Goal: Task Accomplishment & Management: Manage account settings

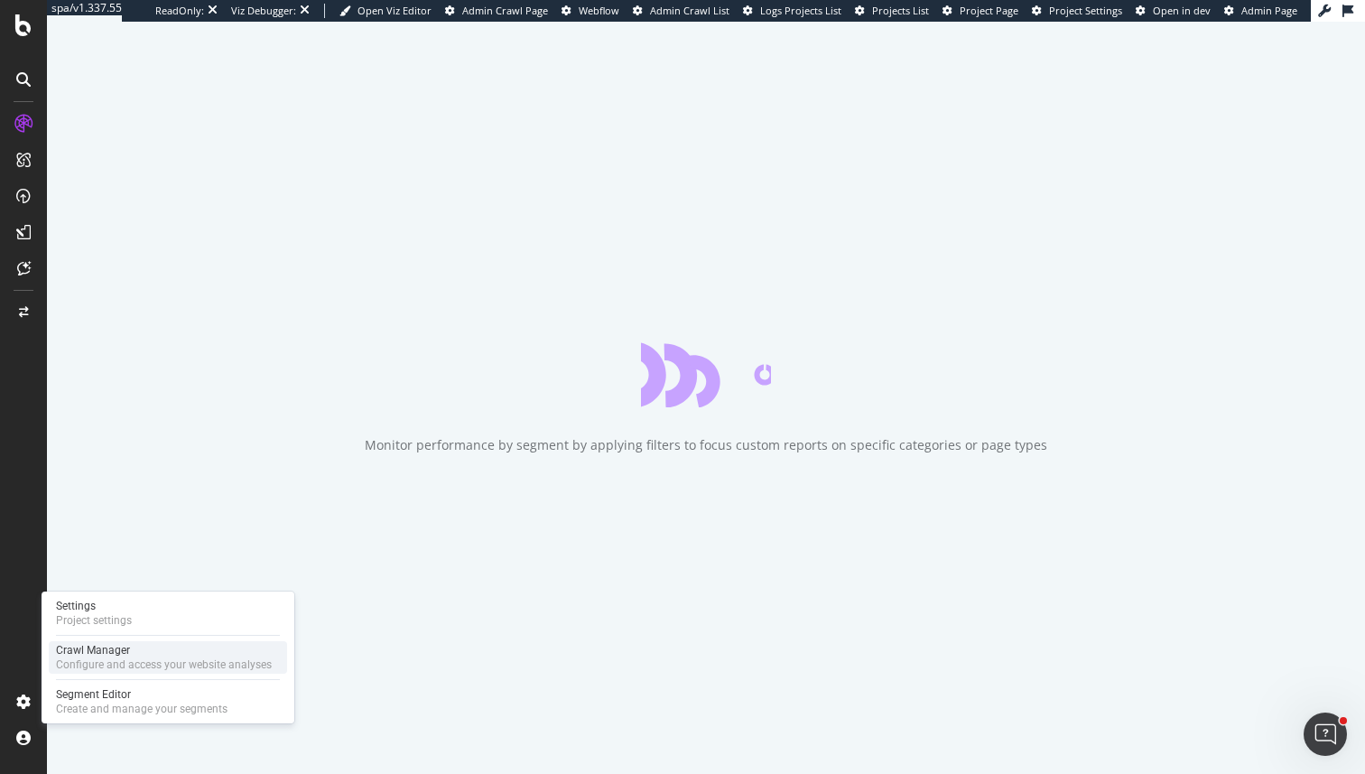
click at [109, 664] on div "Configure and access your website analyses" at bounding box center [164, 664] width 216 height 14
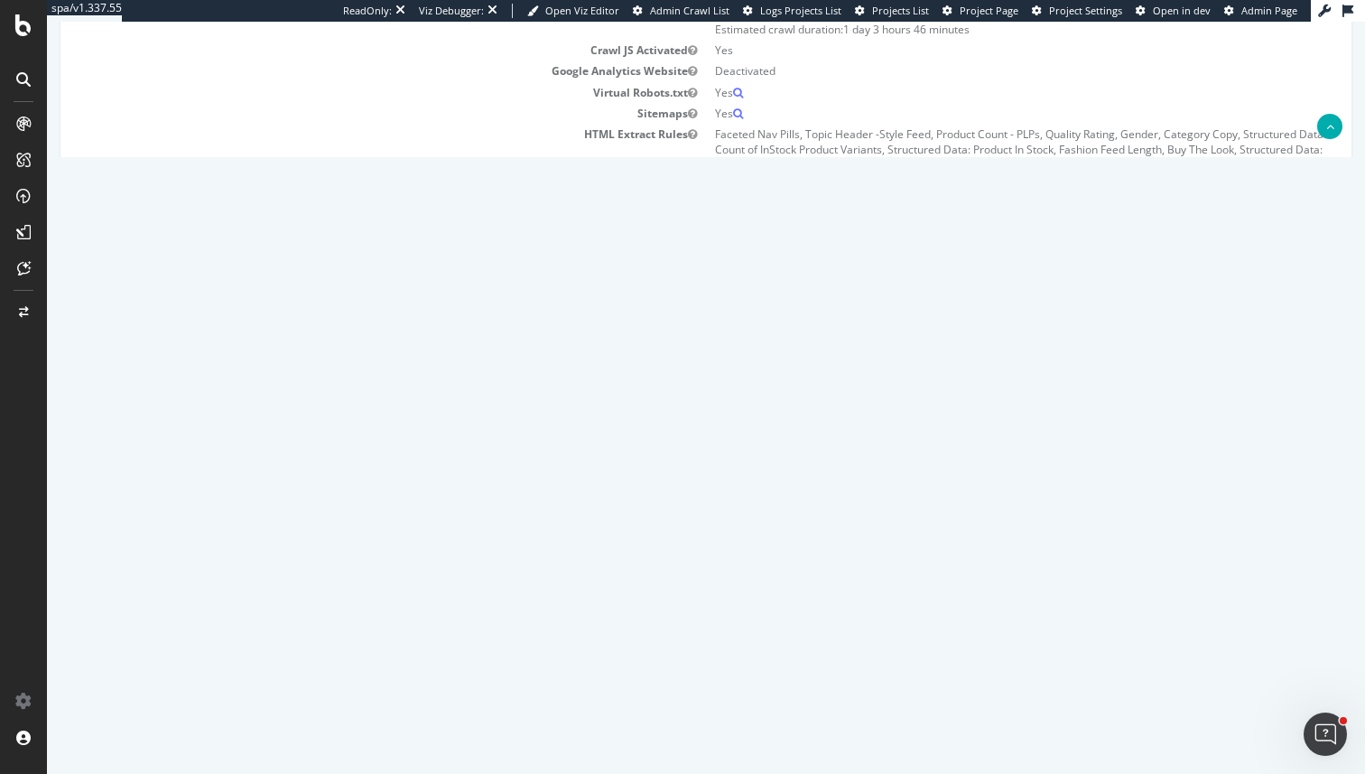
scroll to position [328, 0]
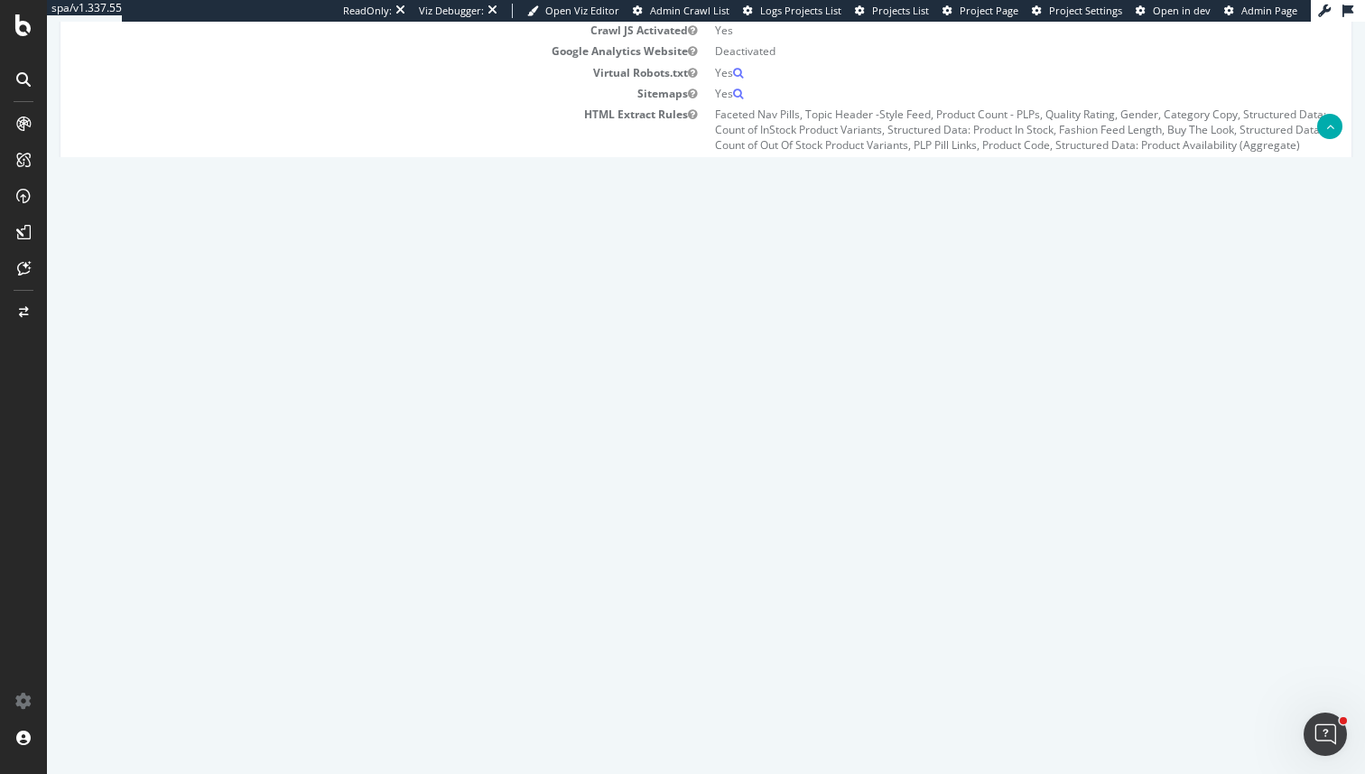
click at [538, 445] on span "[DATE] 15:24" at bounding box center [499, 443] width 77 height 15
click at [613, 489] on td "[DATE] 00:00" at bounding box center [566, 484] width 236 height 41
drag, startPoint x: 613, startPoint y: 489, endPoint x: 488, endPoint y: 404, distance: 151.5
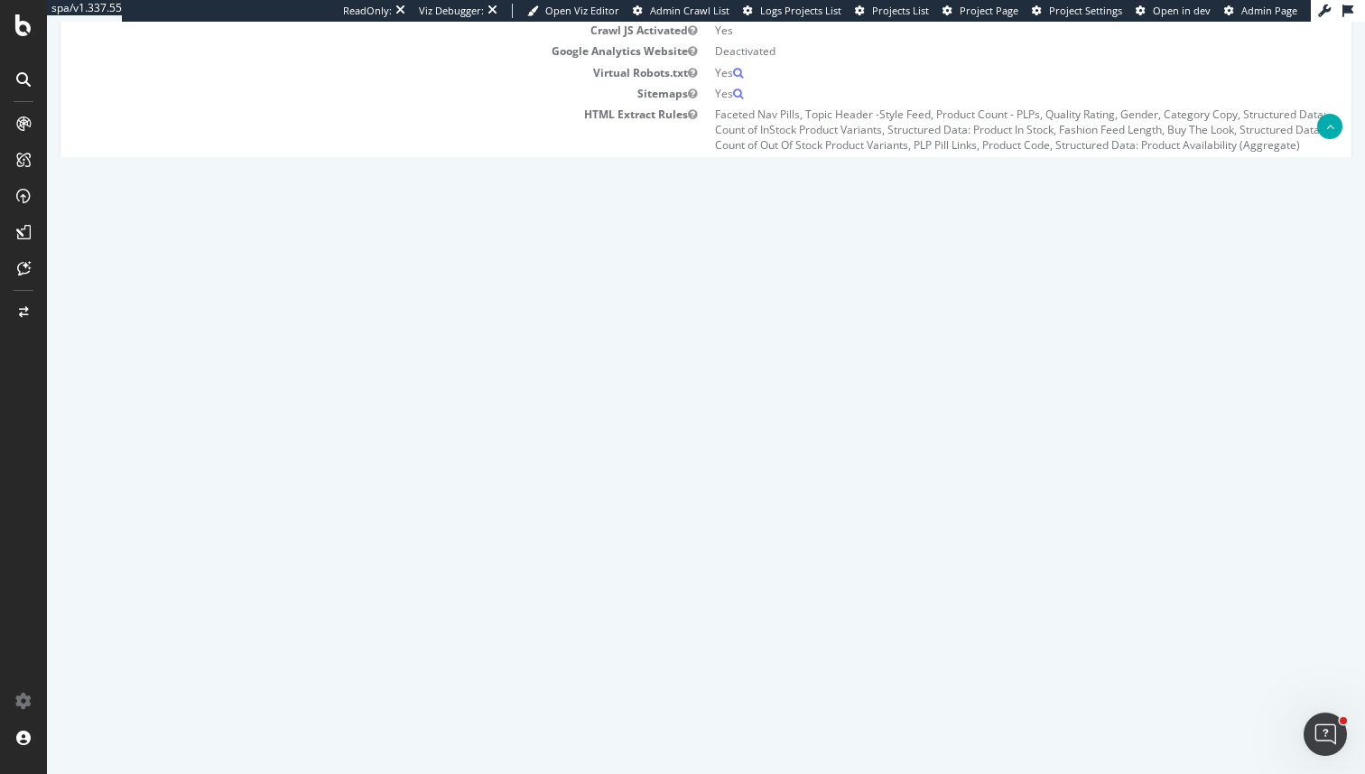
click at [488, 404] on tbody "2025 Oct. 1st report Report 2025-10-01 10:59 3,691,953 Add name Delete analysis…" at bounding box center [706, 586] width 1264 height 406
click at [447, 404] on td "Report" at bounding box center [370, 404] width 154 height 42
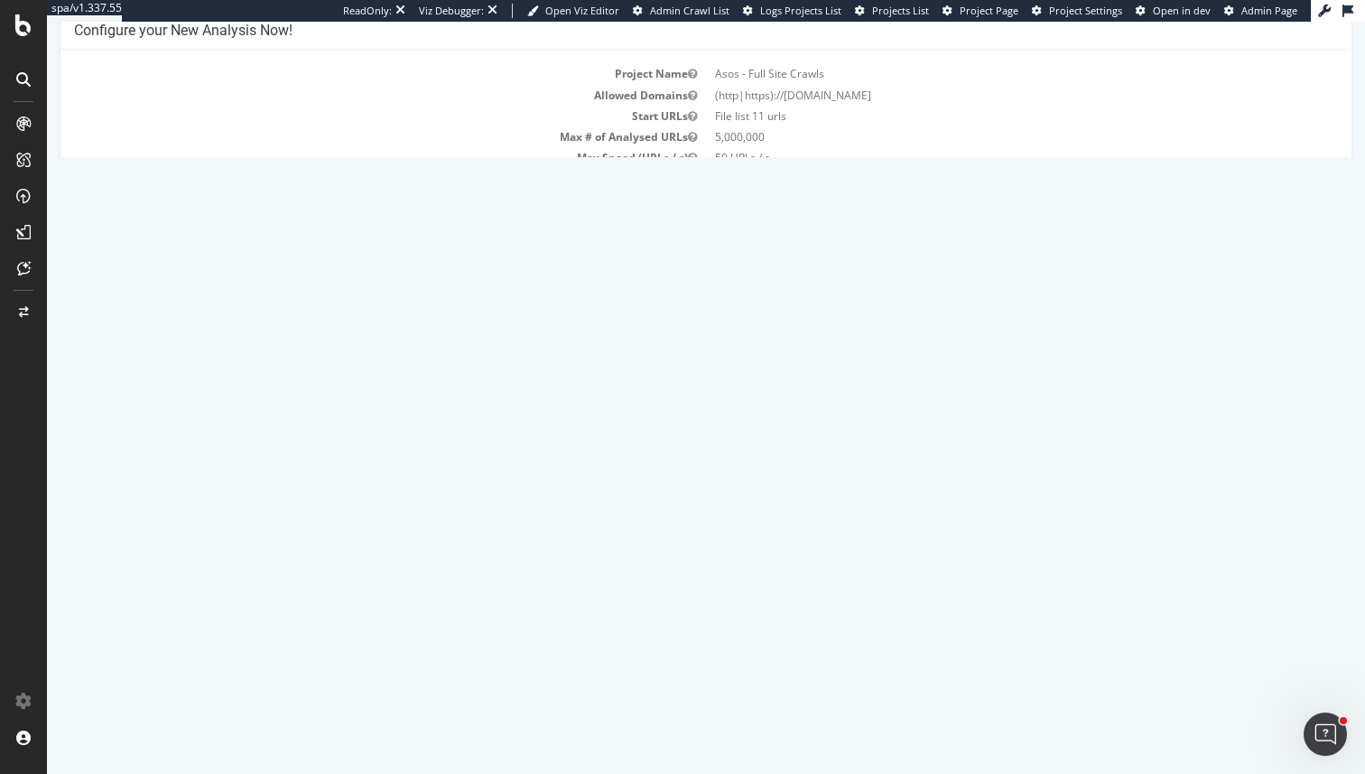
scroll to position [152, 0]
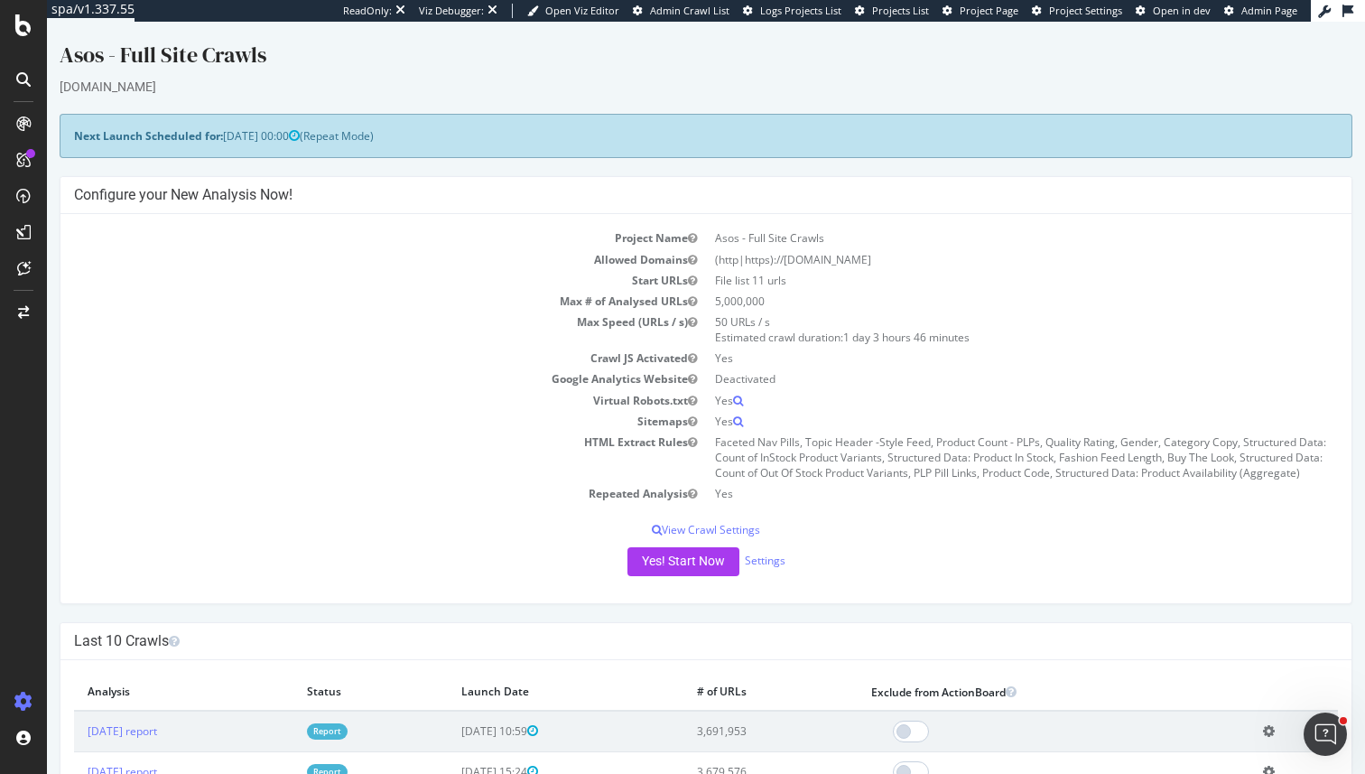
click at [225, 124] on div "Next Launch Scheduled for: [DATE] 00:00 (Repeat Mode)" at bounding box center [706, 136] width 1293 height 44
click at [777, 562] on link "Settings" at bounding box center [765, 560] width 41 height 15
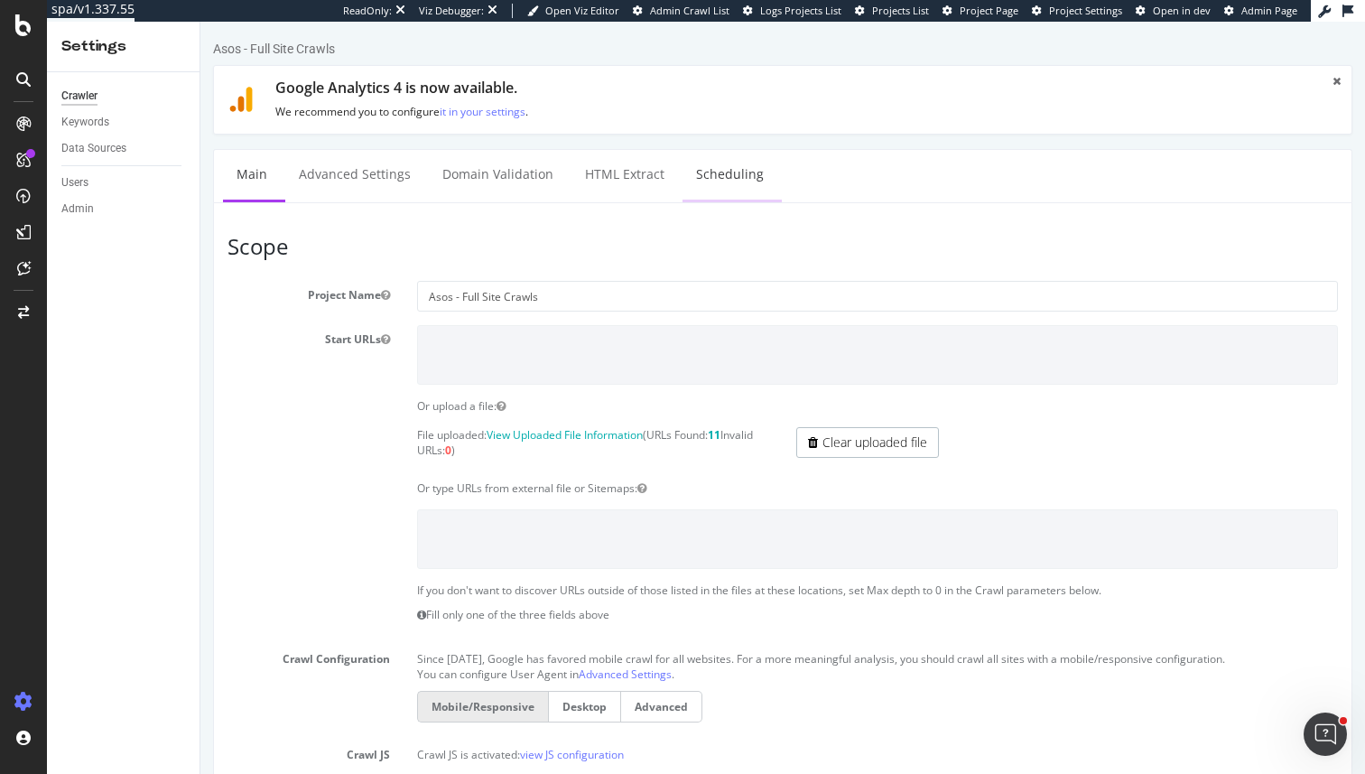
click at [728, 169] on link "Scheduling" at bounding box center [730, 175] width 95 height 50
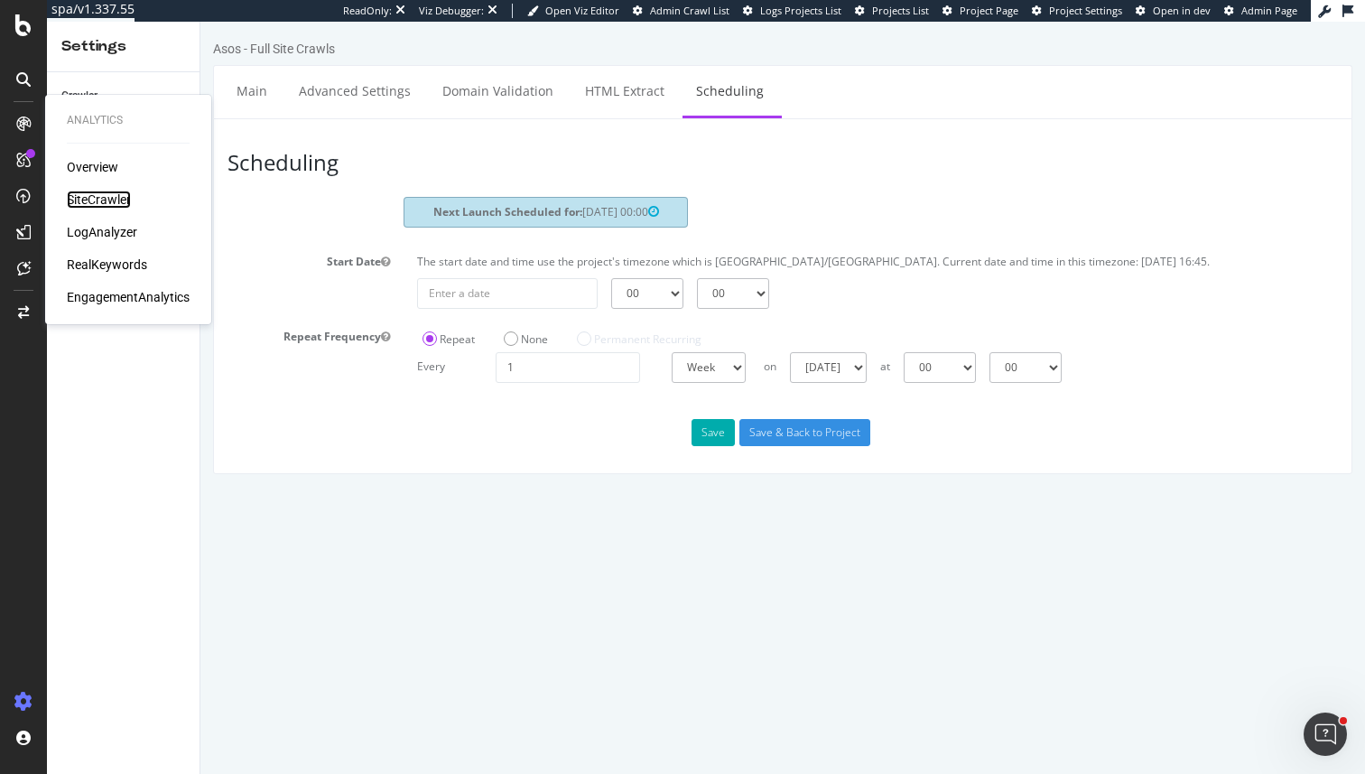
click at [107, 202] on div "SiteCrawler" at bounding box center [99, 200] width 64 height 18
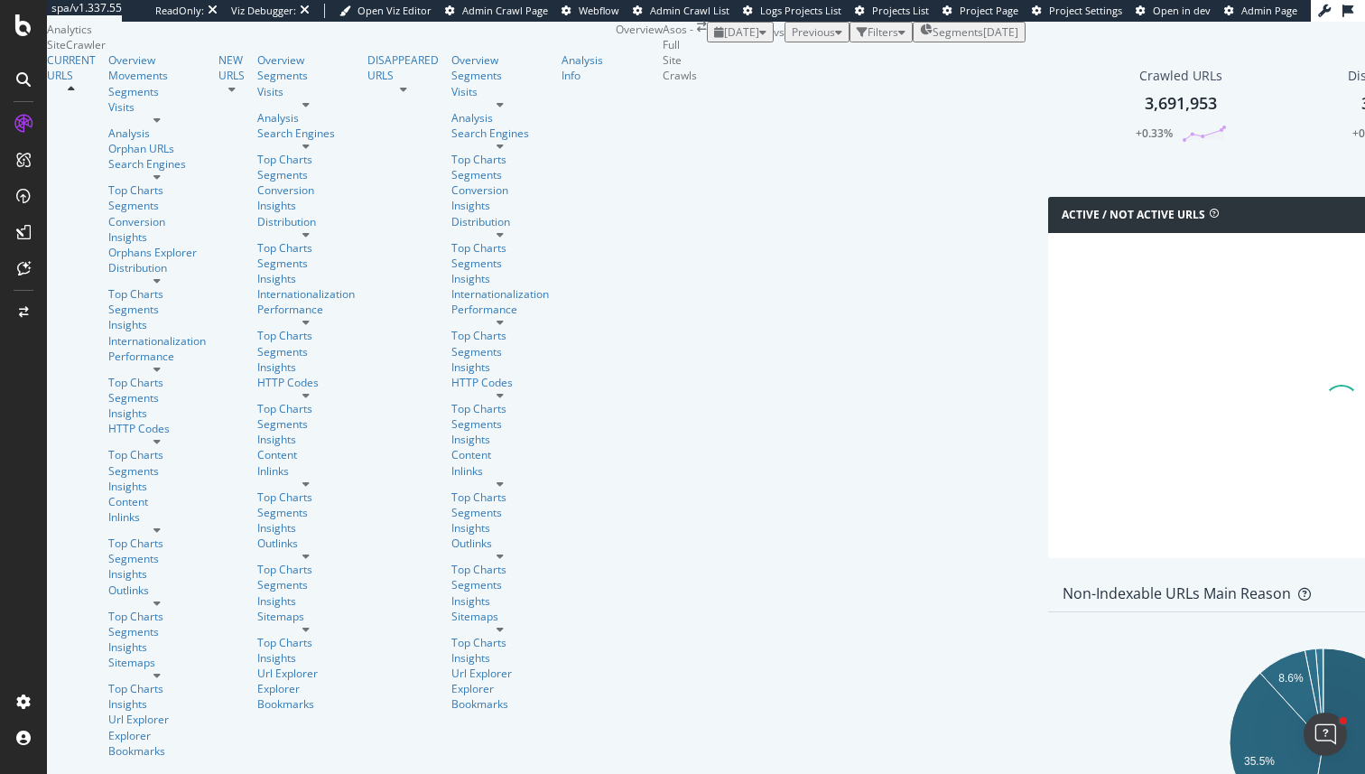
click at [868, 40] on div "Filters" at bounding box center [883, 31] width 31 height 15
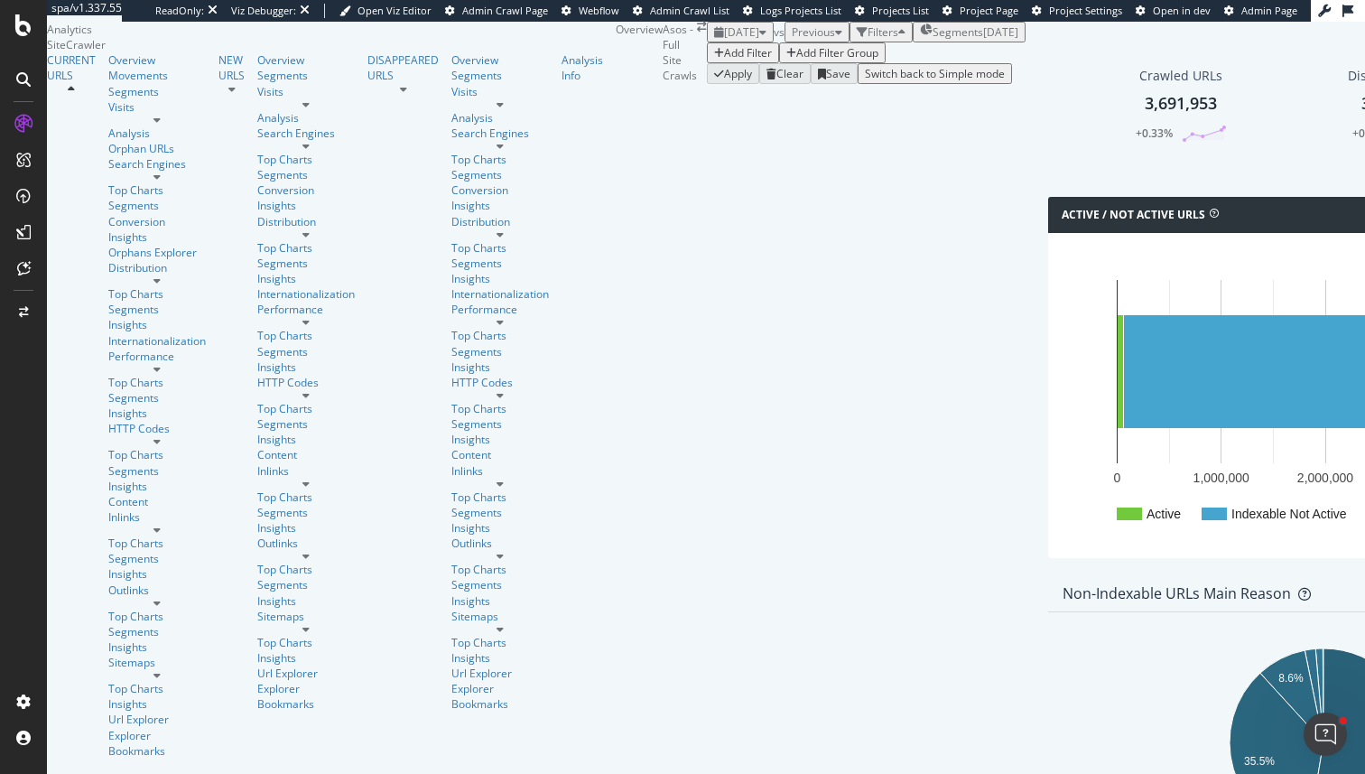
click at [724, 61] on div "Add Filter" at bounding box center [748, 52] width 48 height 15
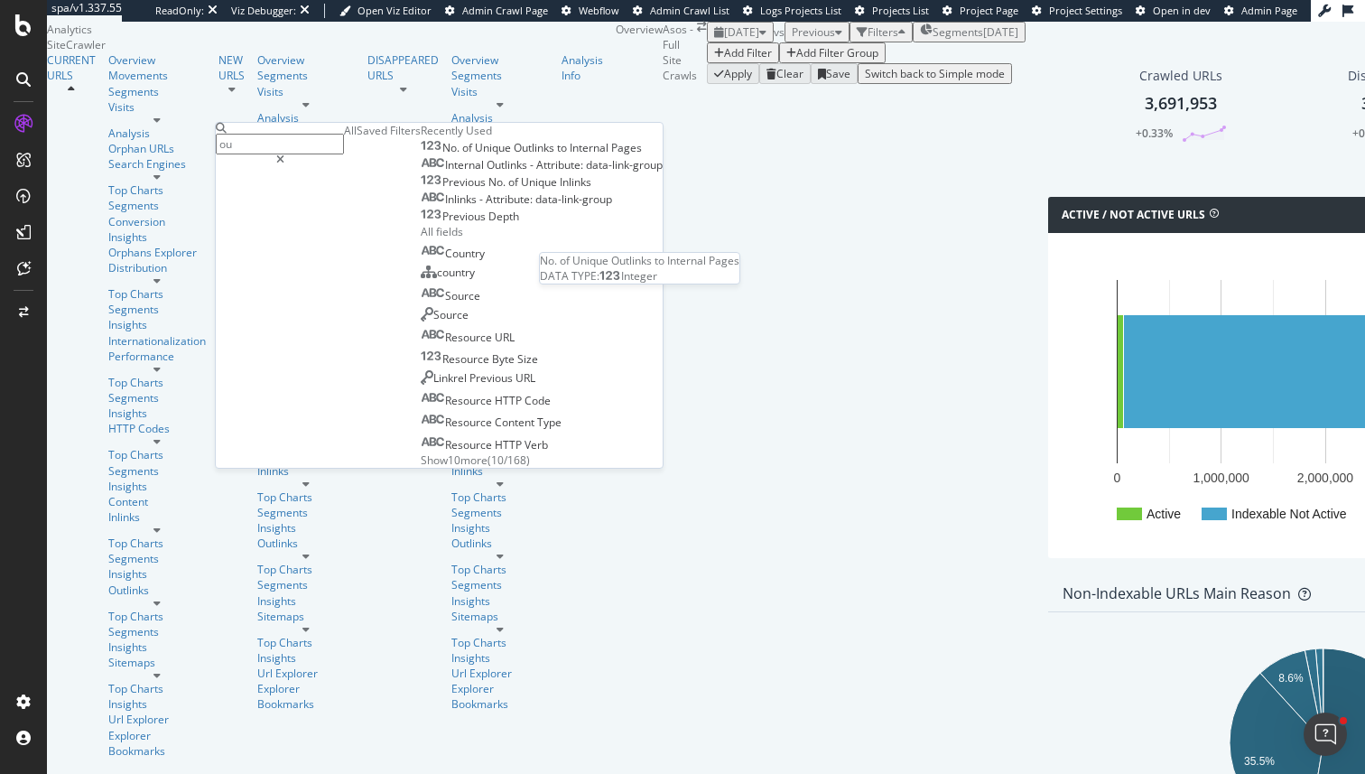
type input "ou"
click at [514, 155] on span "Outlinks" at bounding box center [535, 147] width 43 height 15
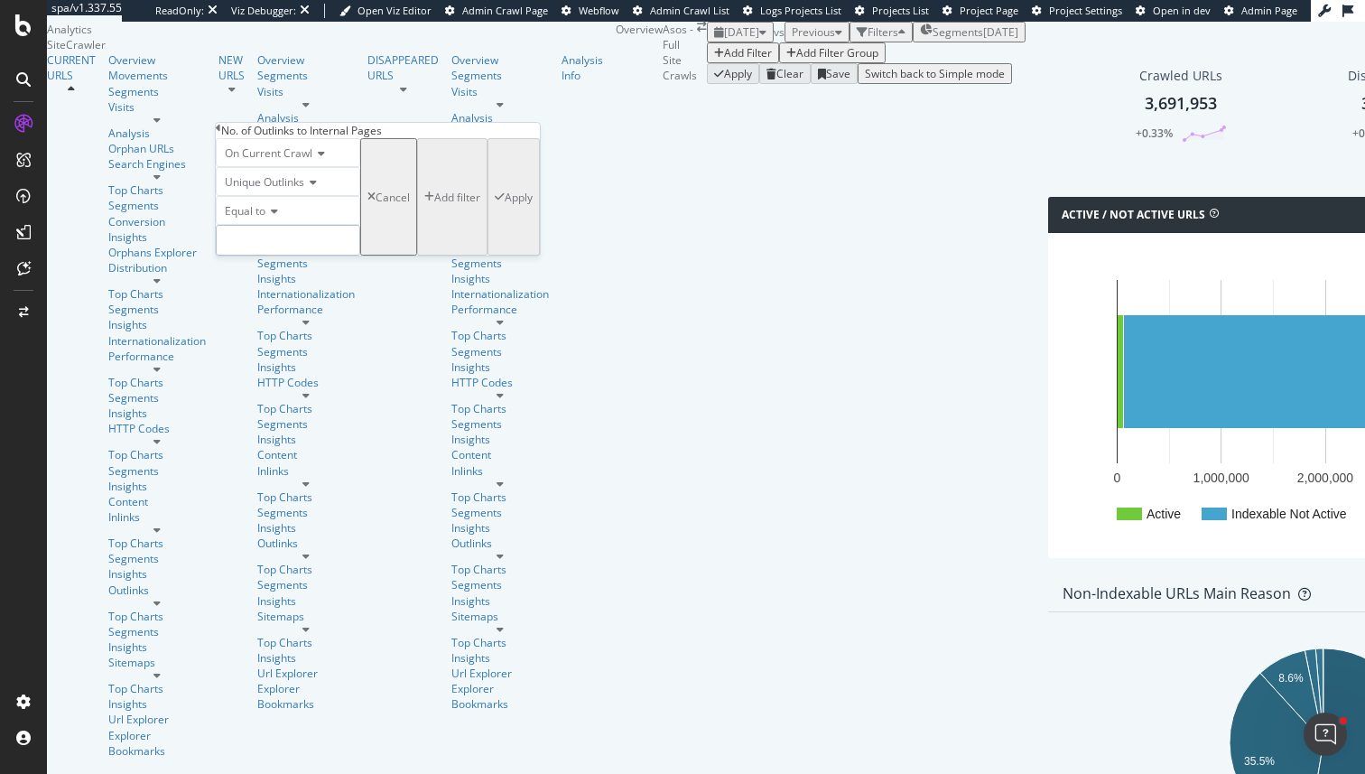
click at [271, 256] on input "number" at bounding box center [288, 240] width 144 height 31
type input "0"
click at [434, 205] on div "Add filter" at bounding box center [457, 197] width 46 height 15
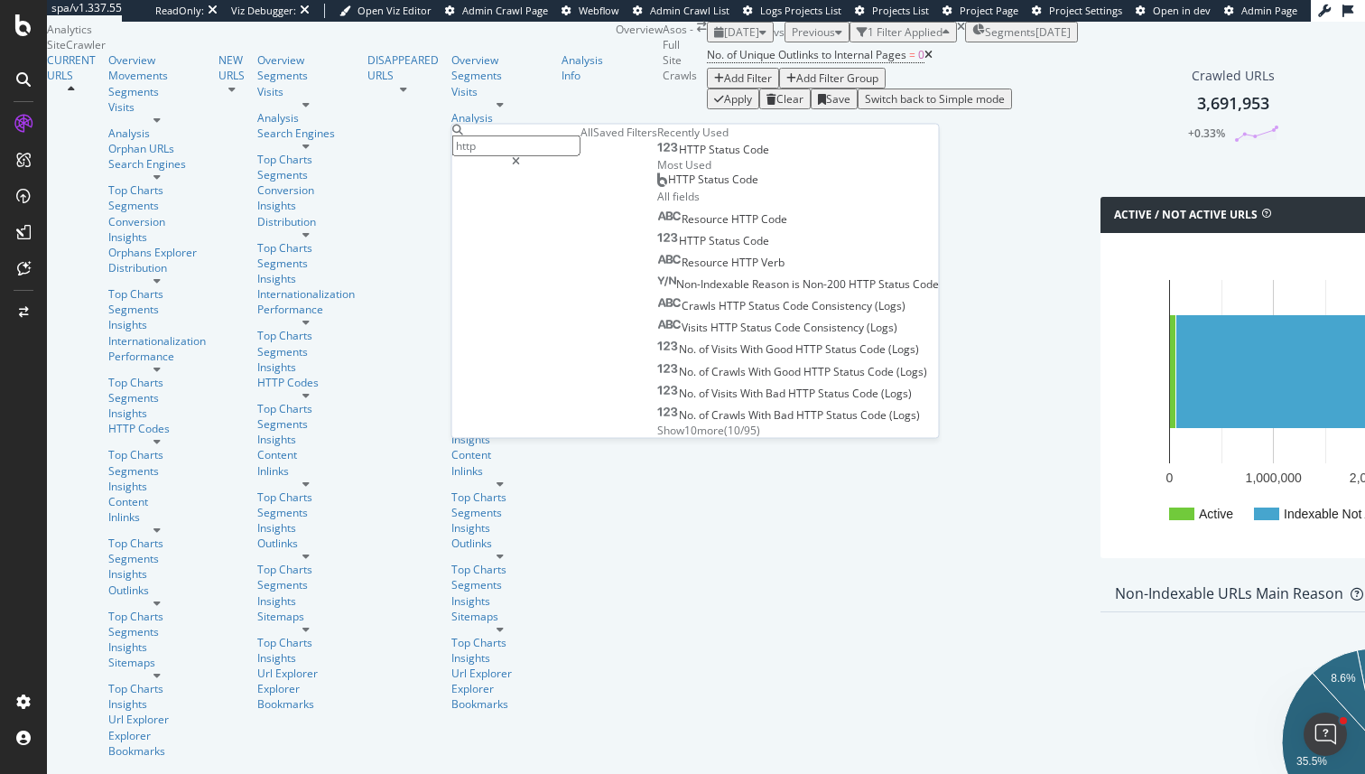
type input "http"
click at [657, 157] on div "HTTP Status Code" at bounding box center [713, 150] width 112 height 14
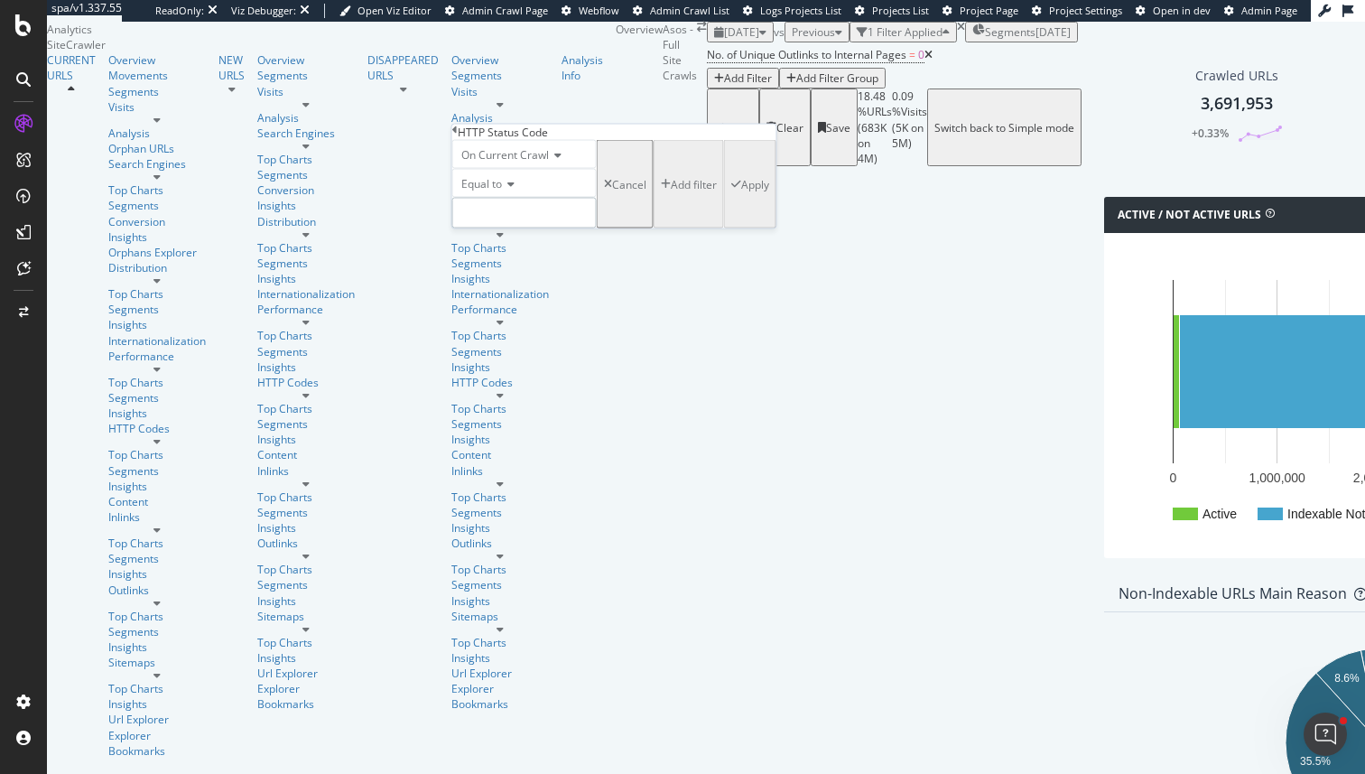
click at [510, 228] on input "number" at bounding box center [524, 213] width 144 height 31
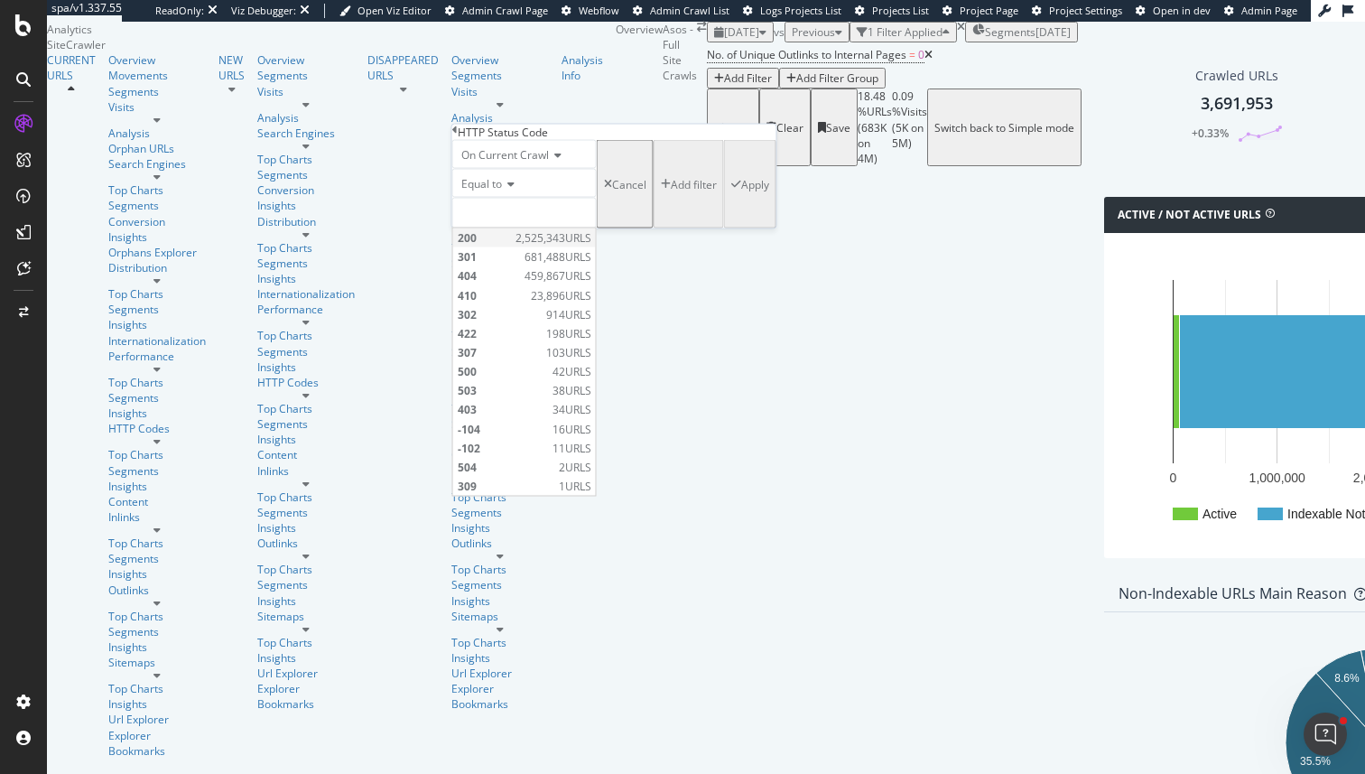
click at [499, 246] on span "200" at bounding box center [484, 237] width 53 height 15
type input "200"
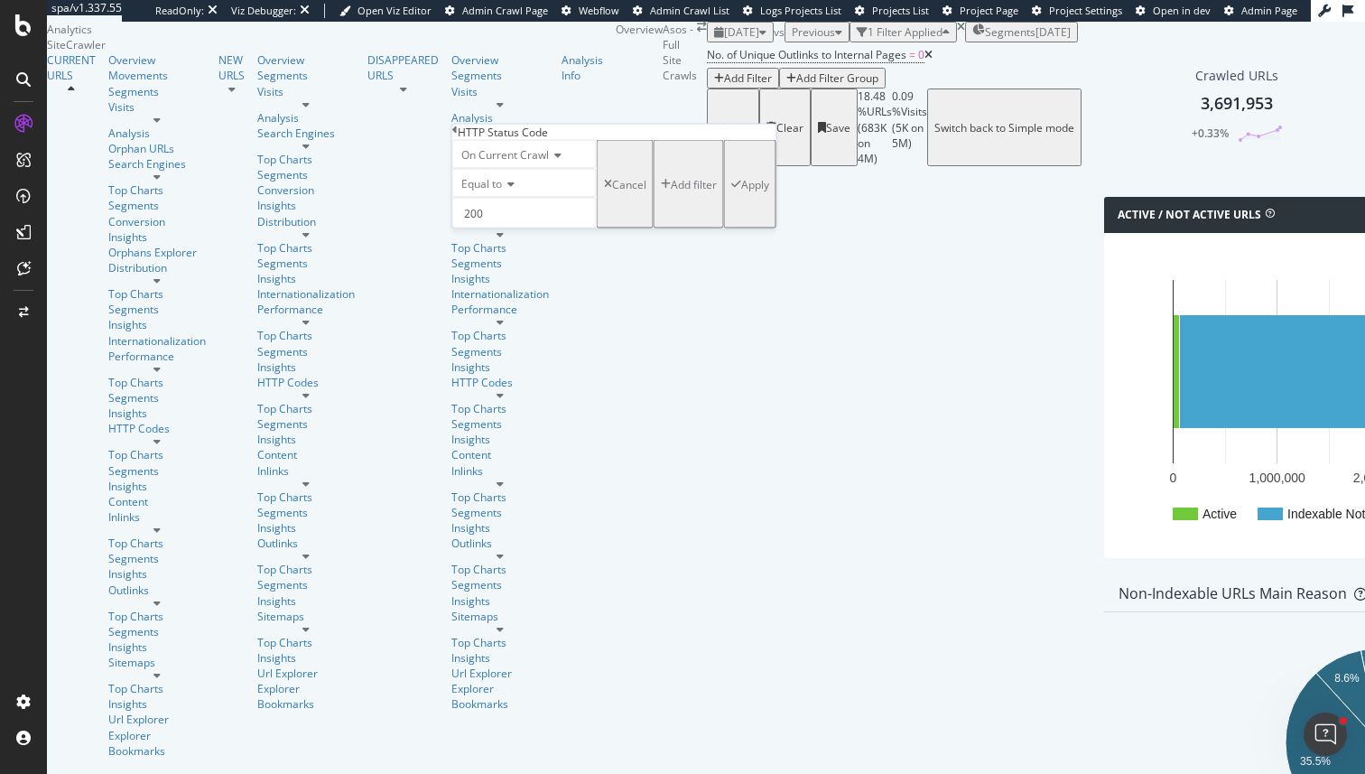
click at [731, 190] on div "button" at bounding box center [736, 184] width 10 height 11
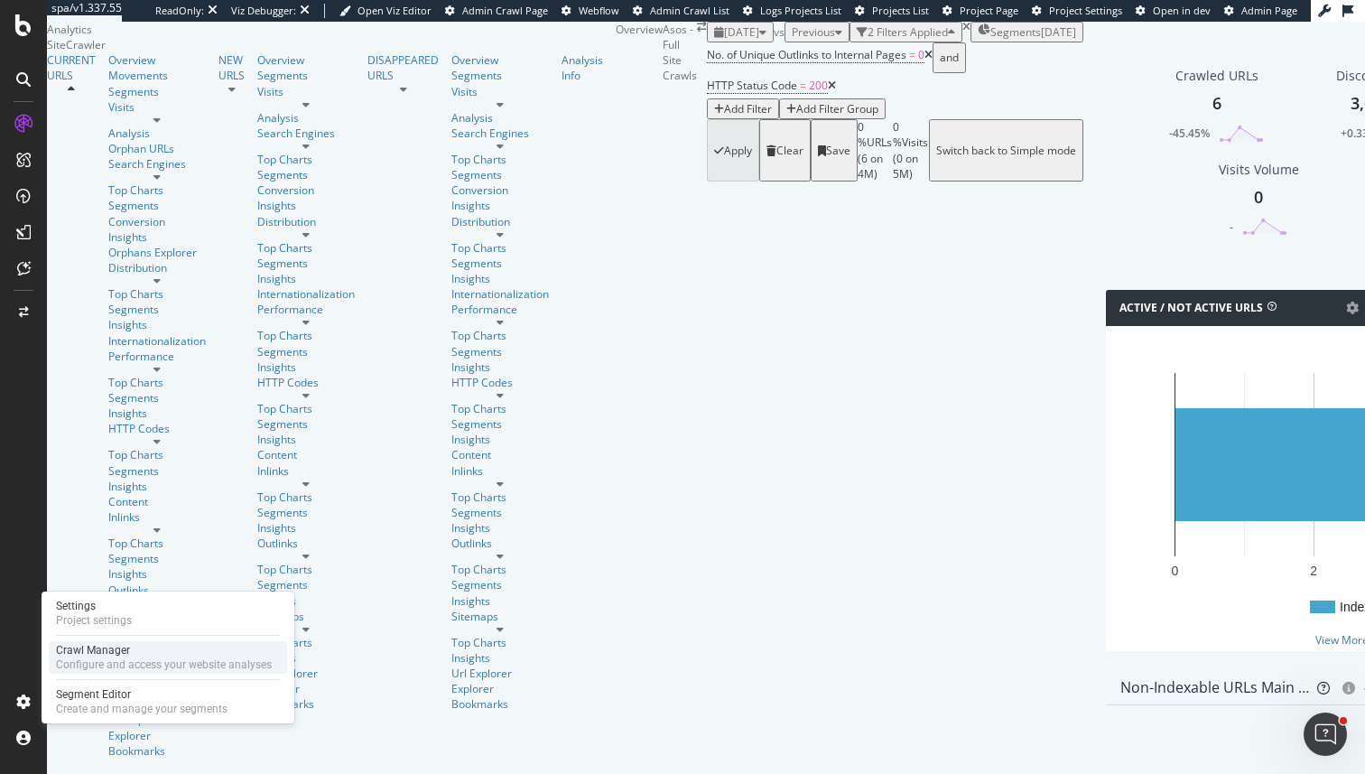
click at [99, 654] on div "Crawl Manager" at bounding box center [164, 650] width 216 height 14
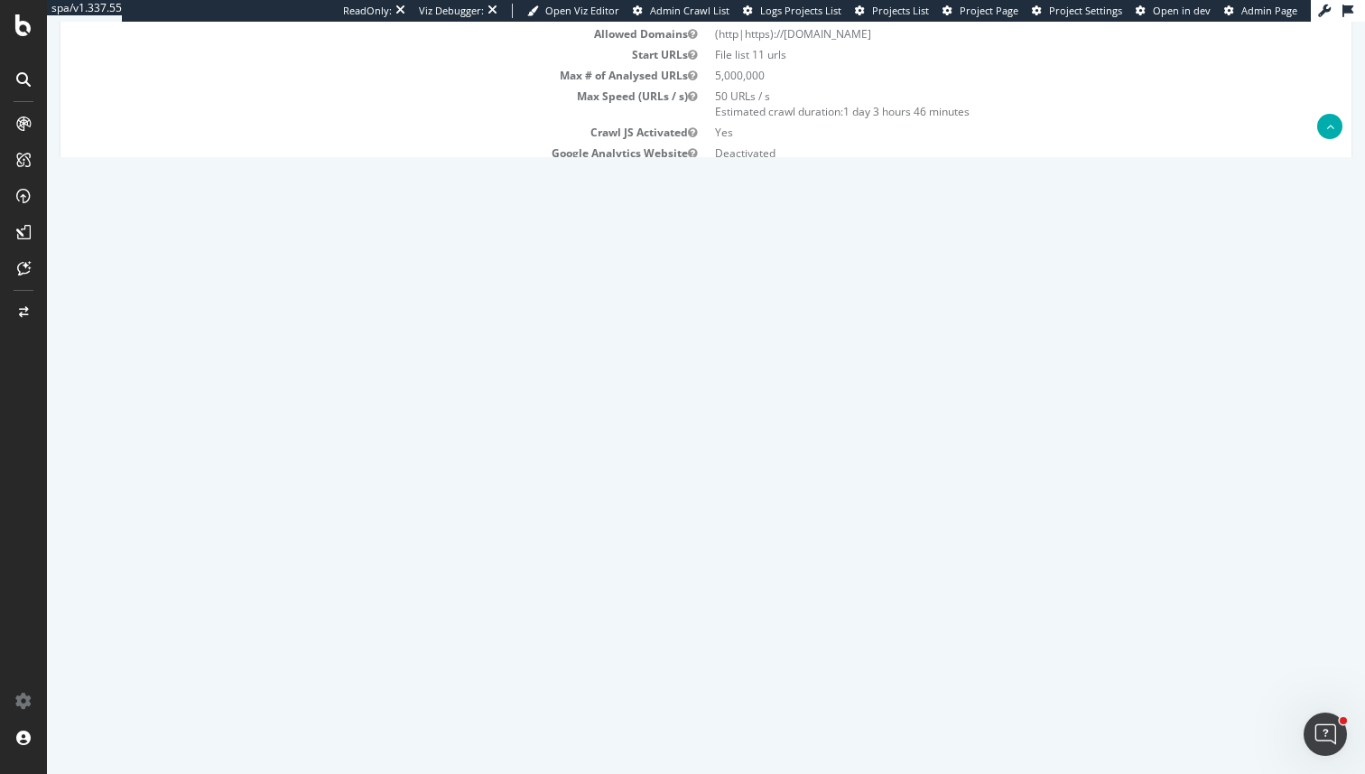
scroll to position [227, 0]
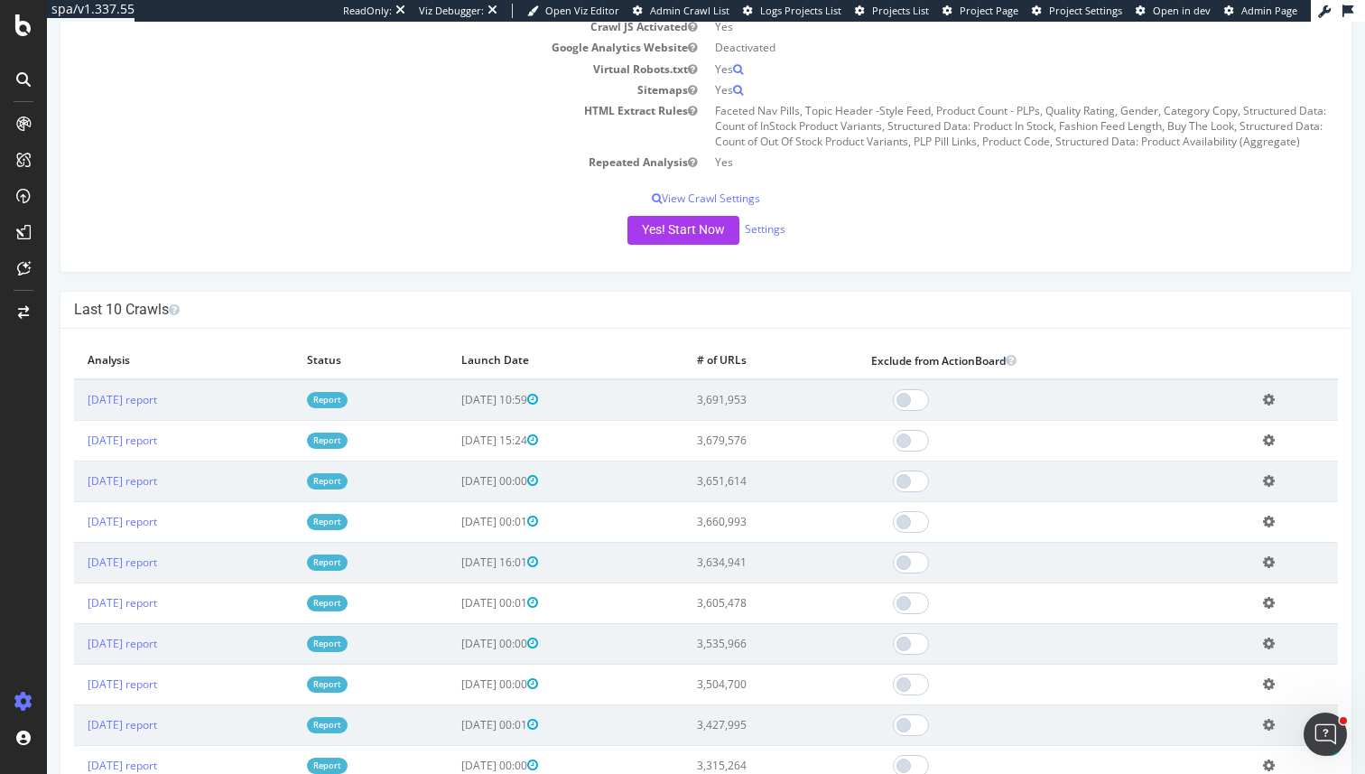
scroll to position [394, 0]
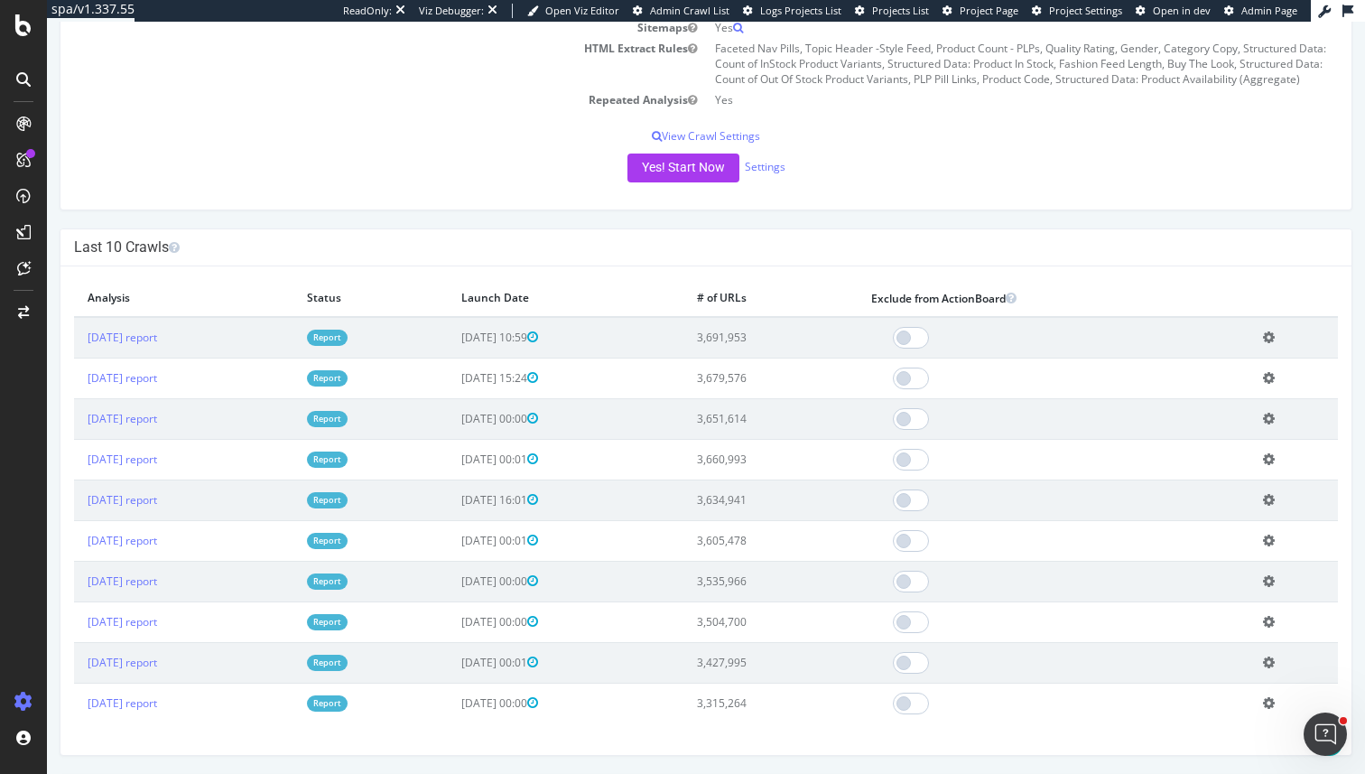
click at [538, 382] on span "[DATE] 15:24" at bounding box center [499, 377] width 77 height 15
click at [149, 379] on link "[DATE] report" at bounding box center [123, 377] width 70 height 15
